Goal: Find specific page/section: Find specific page/section

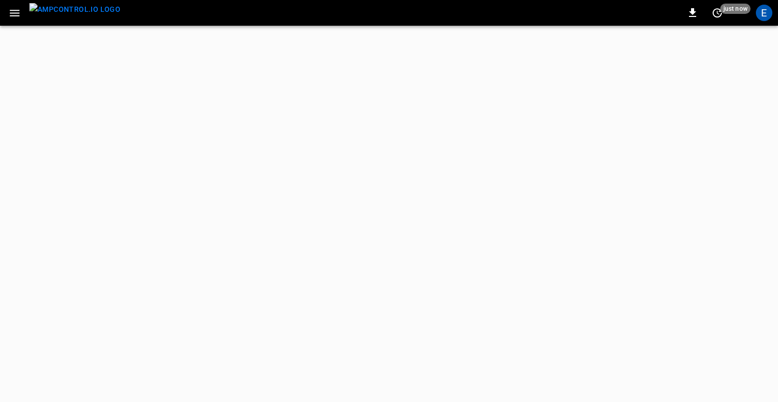
click at [17, 18] on icon "button" at bounding box center [14, 13] width 13 height 13
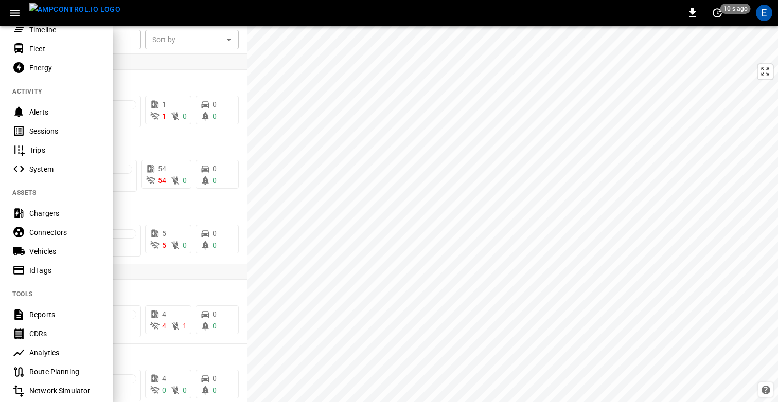
scroll to position [52, 0]
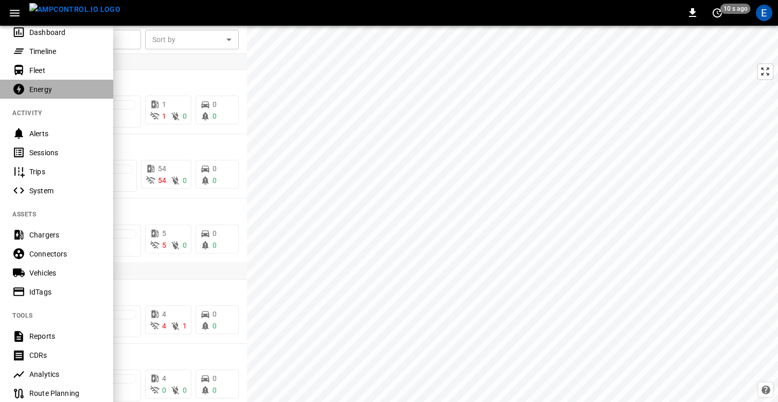
click at [47, 91] on div "Energy" at bounding box center [64, 89] width 71 height 10
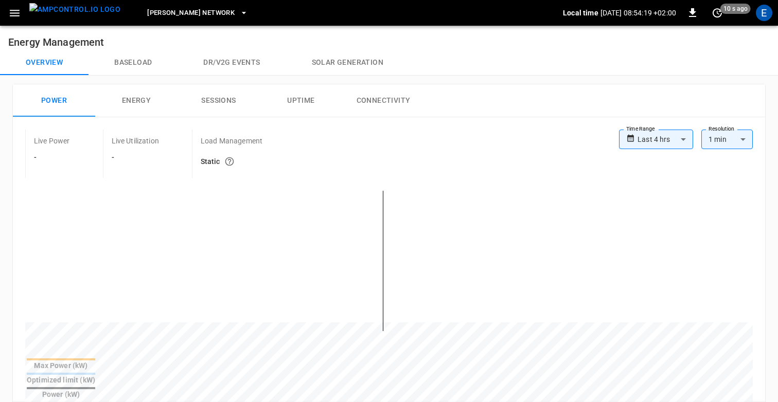
click at [148, 60] on button "Baseload" at bounding box center [132, 62] width 89 height 25
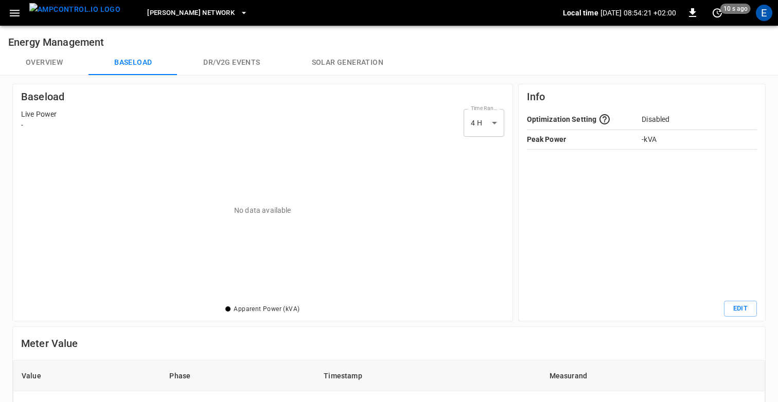
click at [342, 58] on button "Solar generation" at bounding box center [347, 62] width 123 height 25
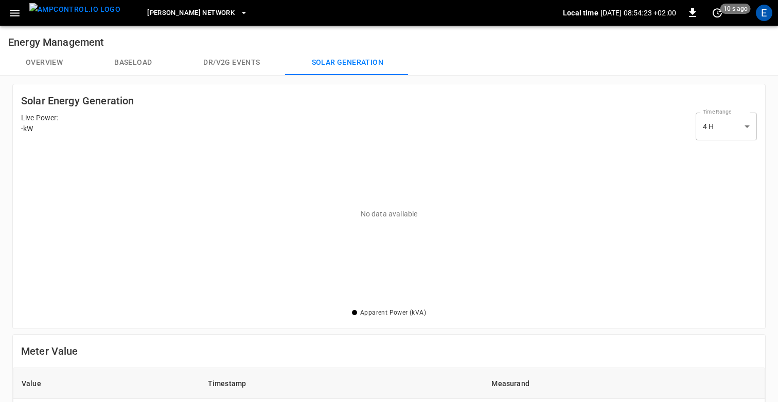
click at [240, 61] on button "Dr/V2G events" at bounding box center [231, 62] width 108 height 25
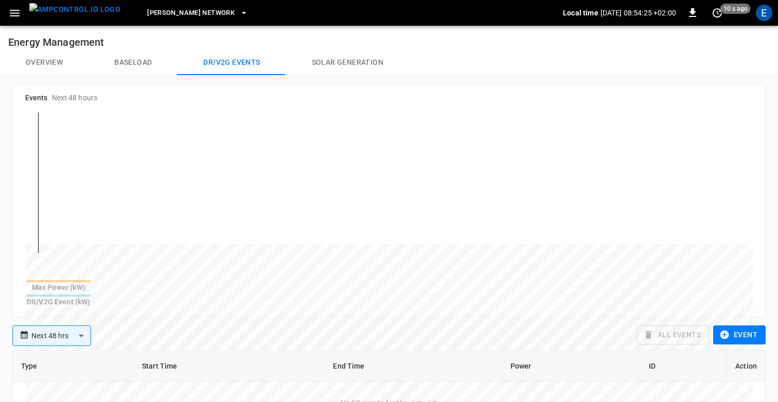
click at [140, 70] on button "Baseload" at bounding box center [132, 62] width 89 height 25
